Goal: Task Accomplishment & Management: Manage account settings

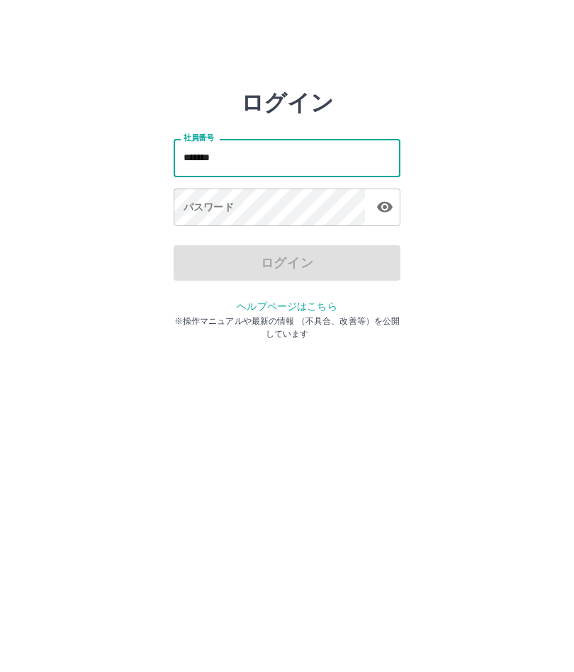
scroll to position [1, 0]
click at [397, 209] on button "button" at bounding box center [385, 207] width 28 height 28
type input "*******"
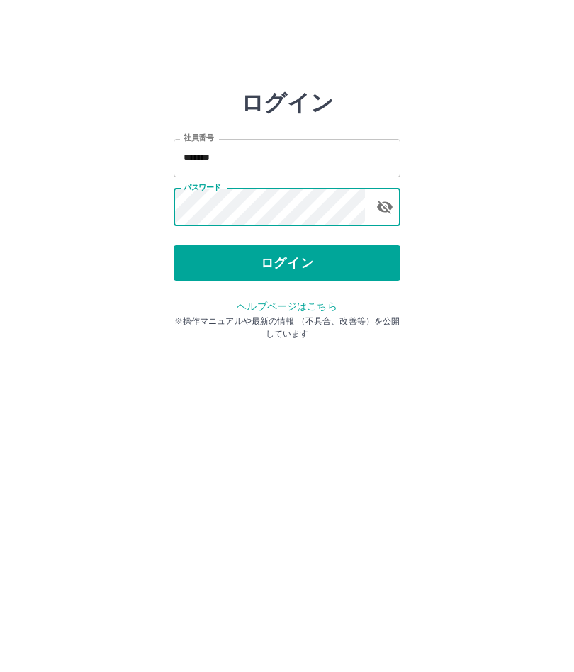
click at [291, 270] on button "ログイン" at bounding box center [287, 262] width 227 height 35
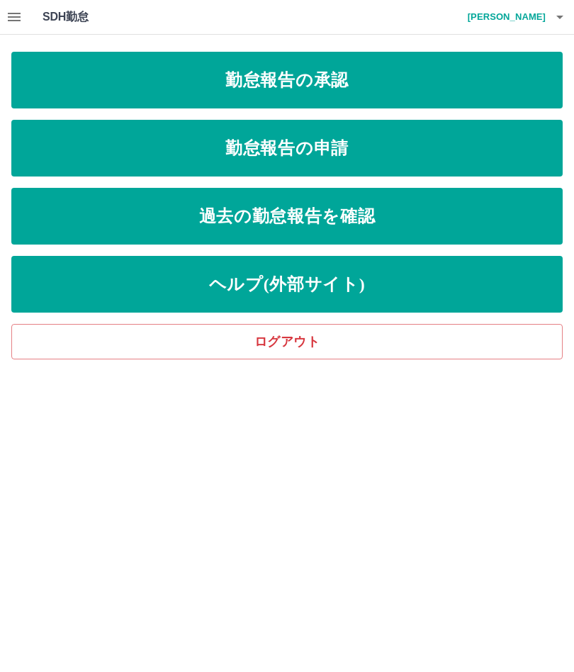
click at [566, 19] on icon "button" at bounding box center [560, 17] width 17 height 17
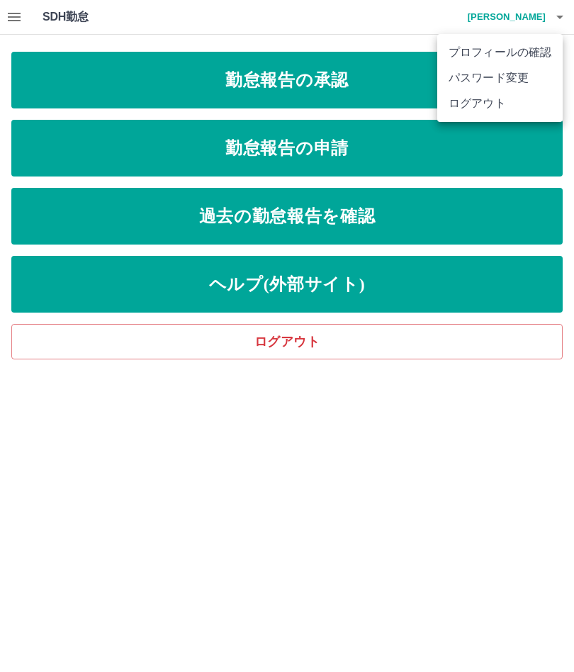
click at [488, 106] on li "ログアウト" at bounding box center [499, 104] width 125 height 26
